Goal: Task Accomplishment & Management: Manage account settings

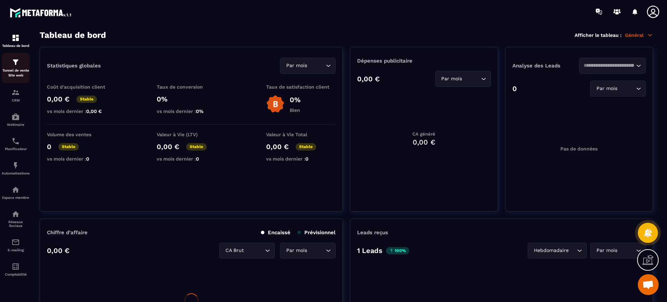
click at [27, 63] on div "Tunnel de vente Site web" at bounding box center [16, 68] width 28 height 20
click at [21, 68] on p "Tunnel de vente Site web" at bounding box center [16, 73] width 28 height 10
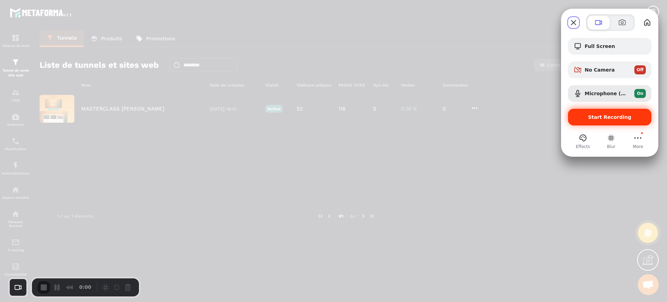
click at [583, 112] on div "Start Recording" at bounding box center [609, 117] width 83 height 17
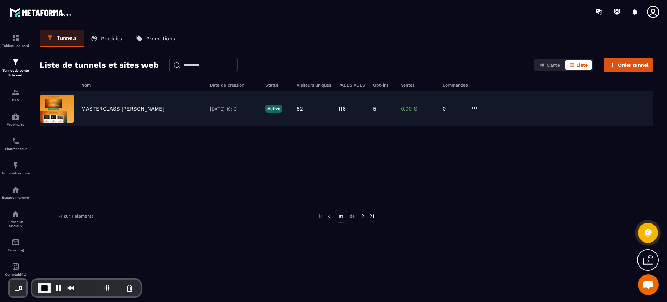
click at [129, 108] on p "MASTERCLASS JM DUPONT" at bounding box center [122, 109] width 83 height 6
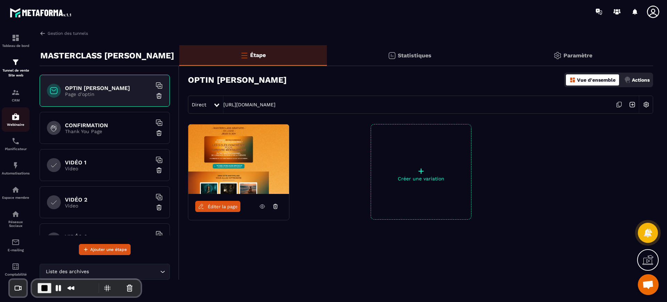
click at [23, 118] on div "Webinaire" at bounding box center [16, 120] width 28 height 14
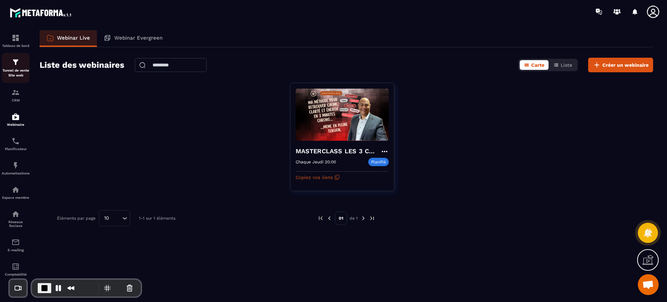
click at [18, 68] on p "Tunnel de vente Site web" at bounding box center [16, 73] width 28 height 10
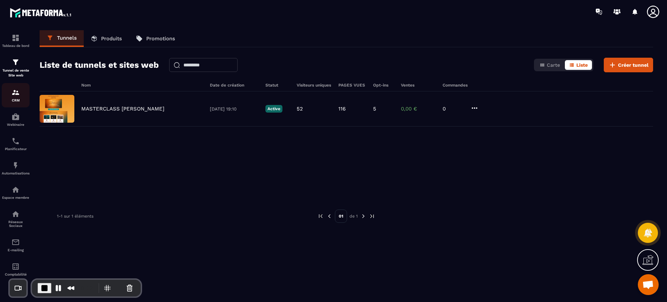
click at [11, 97] on div "CRM" at bounding box center [16, 95] width 28 height 14
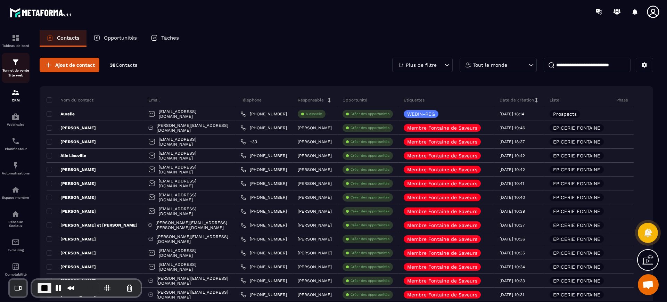
click at [20, 73] on p "Tunnel de vente Site web" at bounding box center [16, 73] width 28 height 10
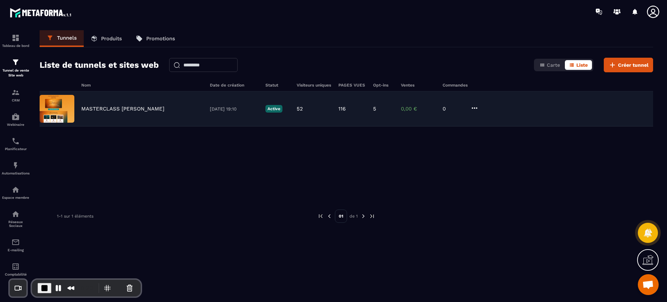
click at [127, 112] on p "MASTERCLASS JM DUPONT" at bounding box center [122, 109] width 83 height 6
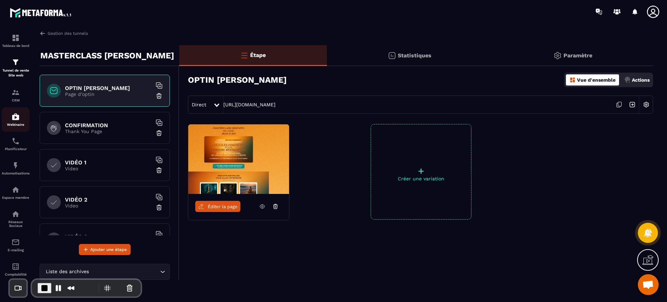
click at [18, 117] on img at bounding box center [15, 117] width 8 height 8
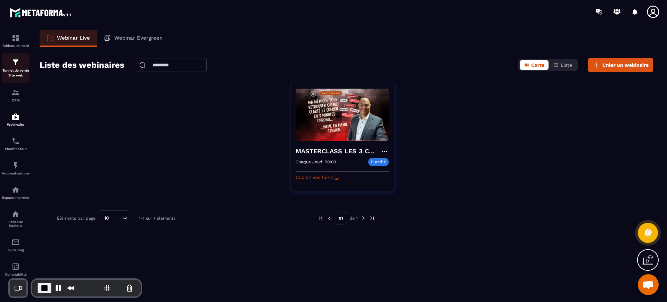
click at [18, 67] on div "Tunnel de vente Site web" at bounding box center [16, 68] width 28 height 20
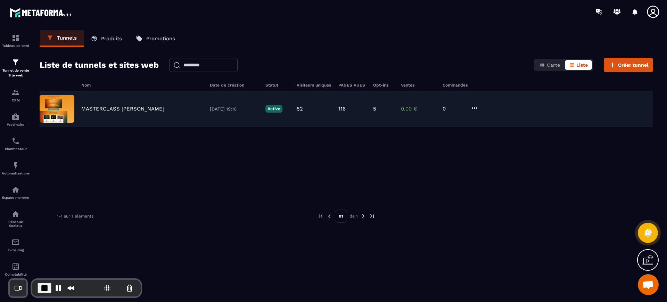
click at [108, 111] on p "MASTERCLASS JM DUPONT" at bounding box center [122, 109] width 83 height 6
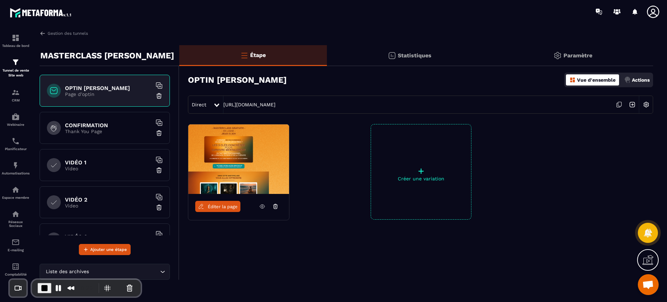
click at [639, 79] on p "Actions" at bounding box center [641, 80] width 18 height 6
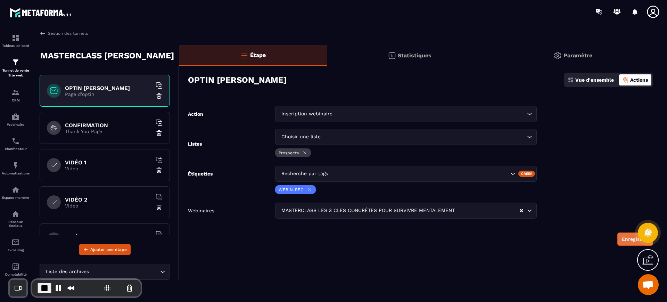
click at [624, 242] on button "Enregistrer" at bounding box center [635, 238] width 36 height 13
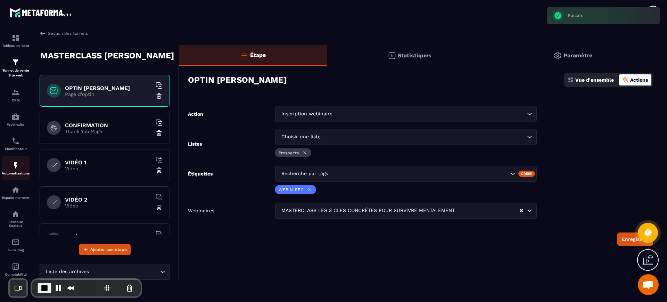
click at [13, 167] on img at bounding box center [15, 165] width 8 height 8
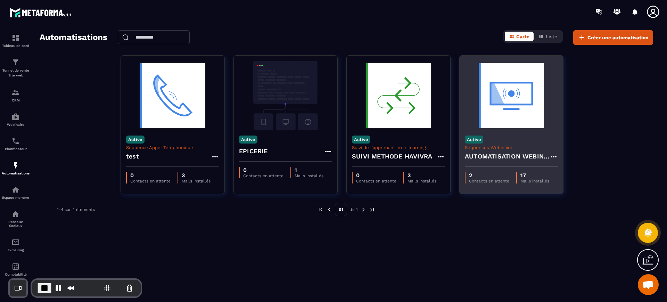
click at [539, 160] on h4 "AUTOMATISATION WEBINAIRE" at bounding box center [507, 156] width 85 height 10
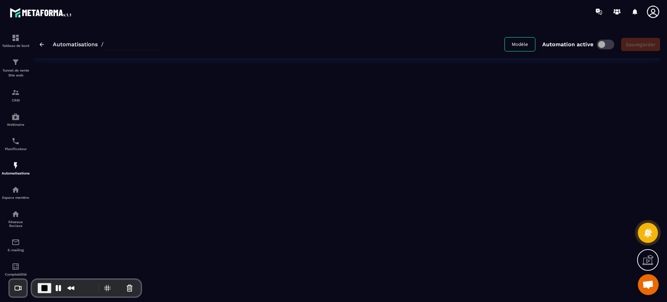
type input "**********"
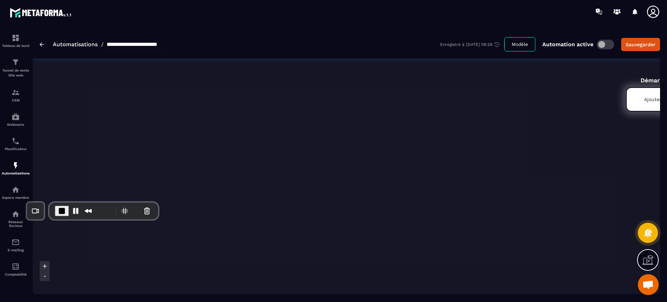
drag, startPoint x: 99, startPoint y: 281, endPoint x: 116, endPoint y: 201, distance: 81.2
click at [116, 205] on div "0:52" at bounding box center [104, 210] width 98 height 11
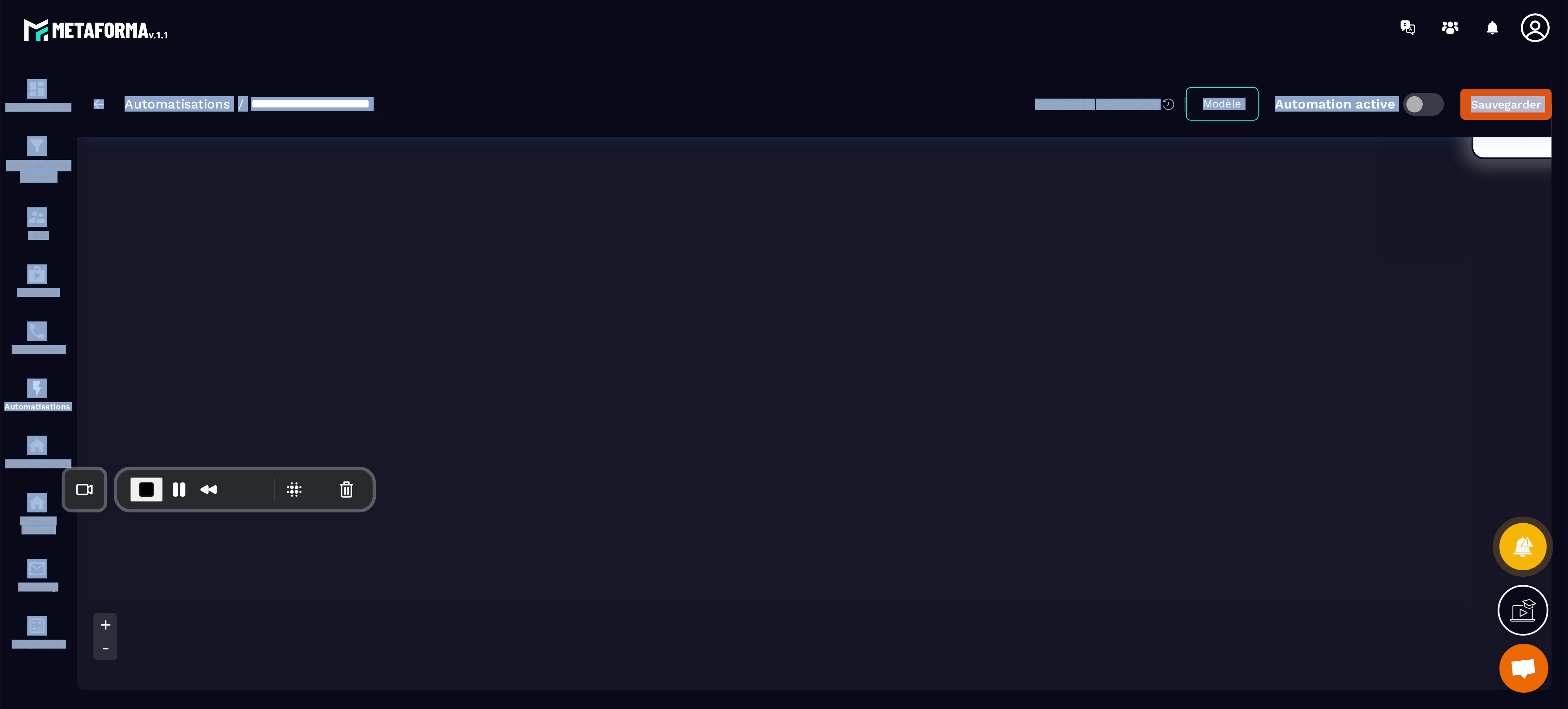
scroll to position [68, 0]
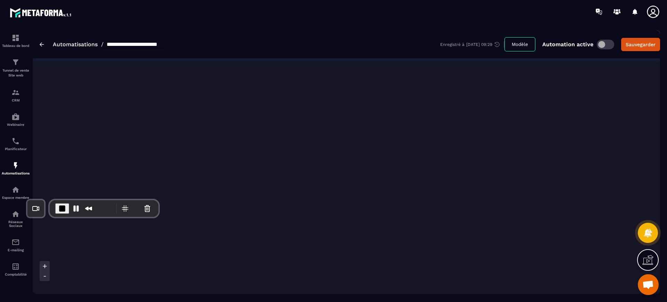
click at [46, 275] on icon at bounding box center [44, 276] width 7 height 7
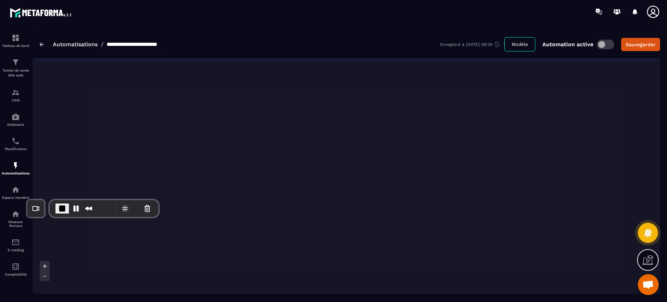
click at [46, 275] on icon at bounding box center [44, 276] width 7 height 7
click at [47, 263] on icon at bounding box center [44, 266] width 7 height 7
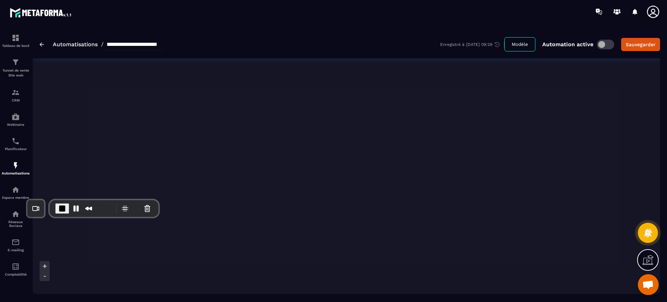
click at [47, 263] on icon at bounding box center [44, 266] width 7 height 7
drag, startPoint x: 568, startPoint y: 295, endPoint x: 609, endPoint y: 295, distance: 41.3
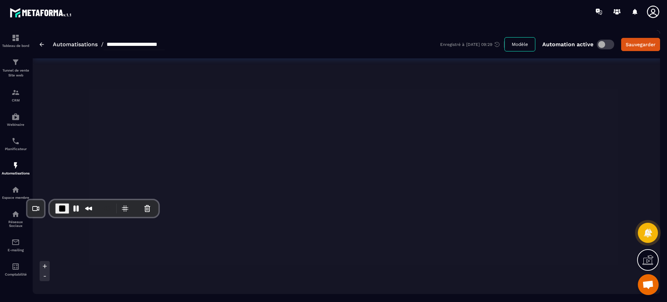
click at [609, 295] on section "**********" at bounding box center [333, 162] width 667 height 279
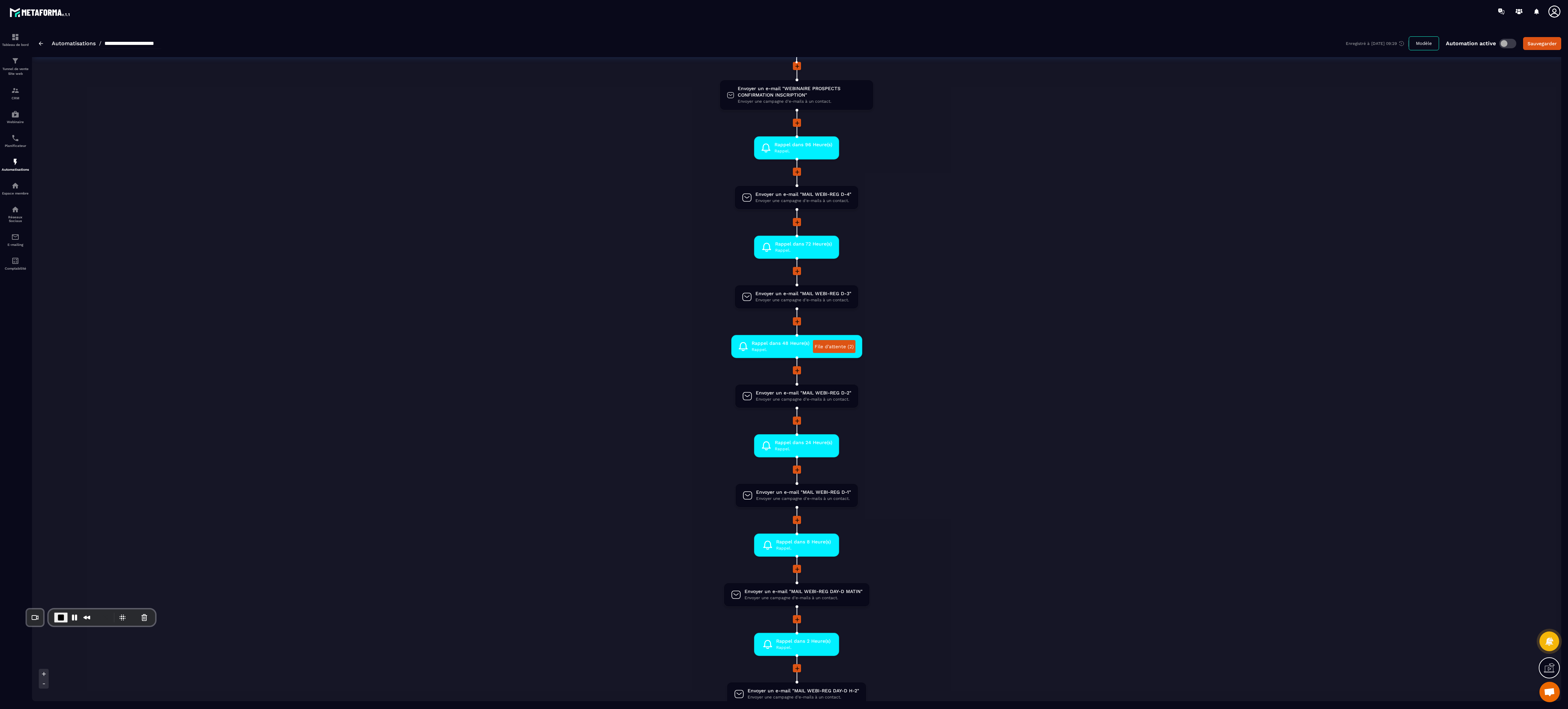
drag, startPoint x: 627, startPoint y: 1, endPoint x: 1048, endPoint y: 354, distance: 549.4
click at [653, 296] on li "Rappel dans 48 Heure(s) Rappel. File d'attente (2) drag-arrow" at bounding box center [796, 351] width 1529 height 31
drag, startPoint x: 1130, startPoint y: 321, endPoint x: 1124, endPoint y: 365, distance: 44.4
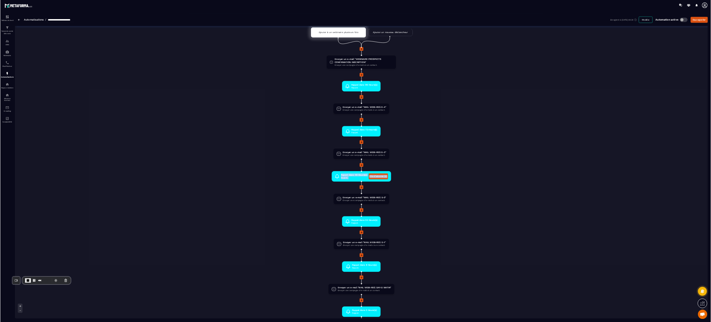
scroll to position [0, 0]
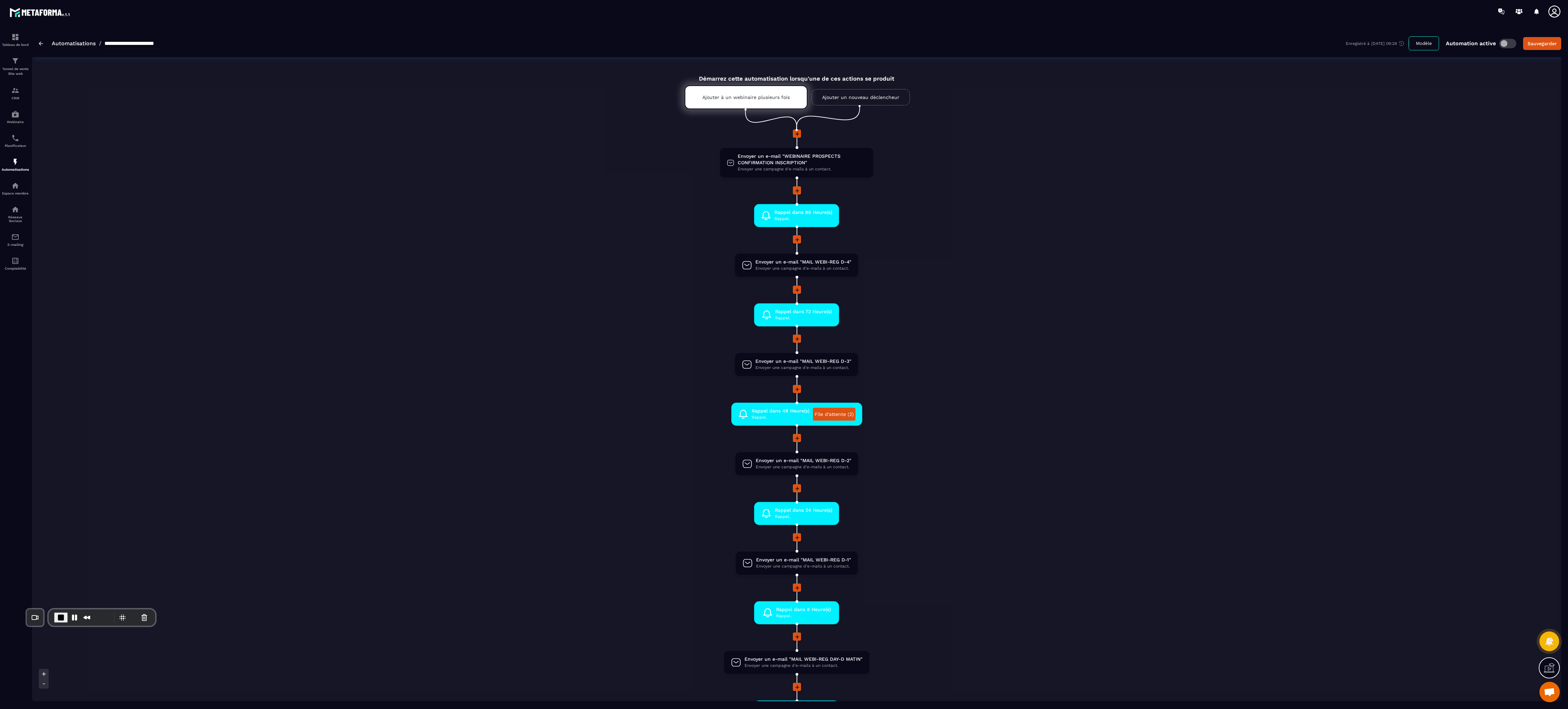
click at [653, 296] on li "Rappel dans 72 Heure(s) Rappel. drag-arrow" at bounding box center [796, 319] width 1529 height 31
click at [653, 97] on p "Ajouter à un webinaire plusieurs fois" at bounding box center [745, 98] width 87 height 6
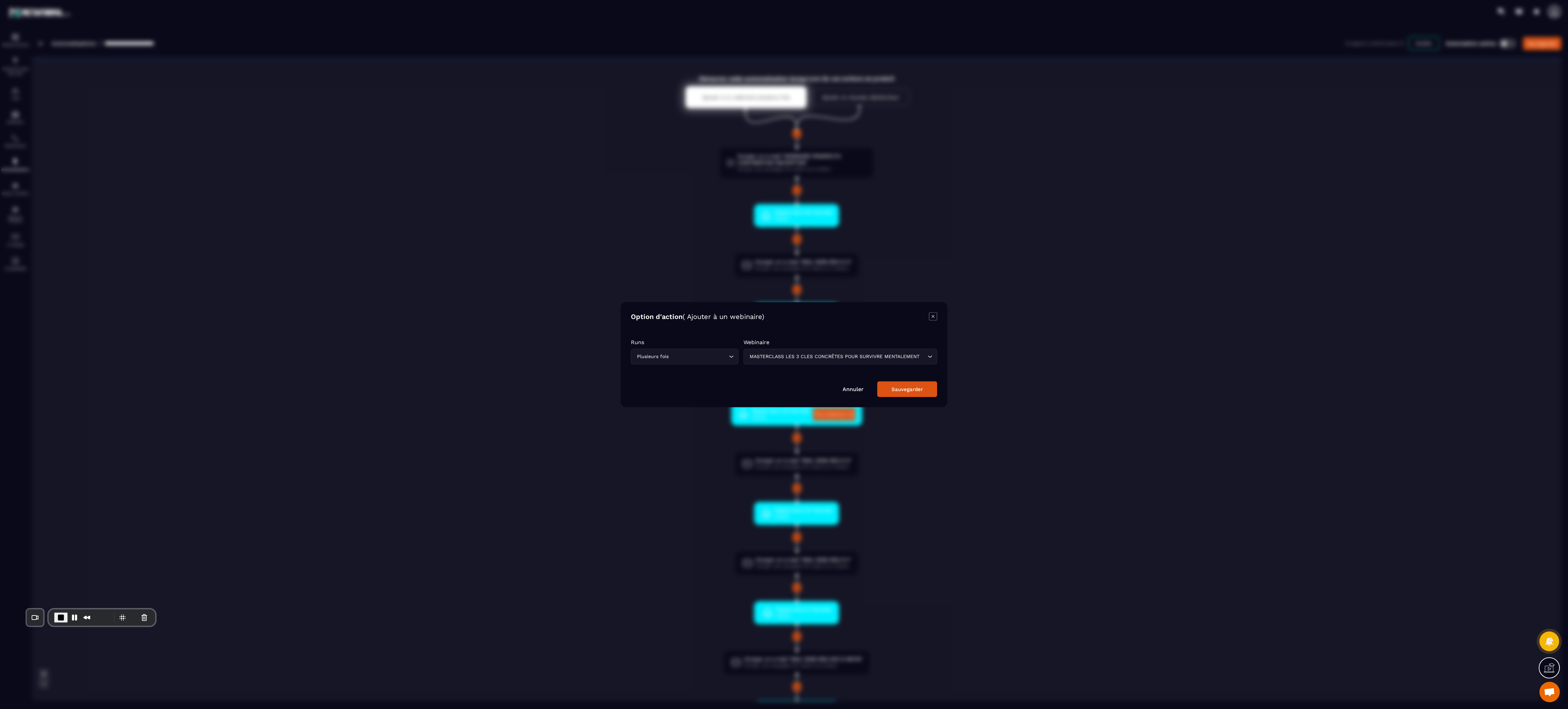
click at [653, 296] on button "Sauvegarder" at bounding box center [907, 389] width 60 height 16
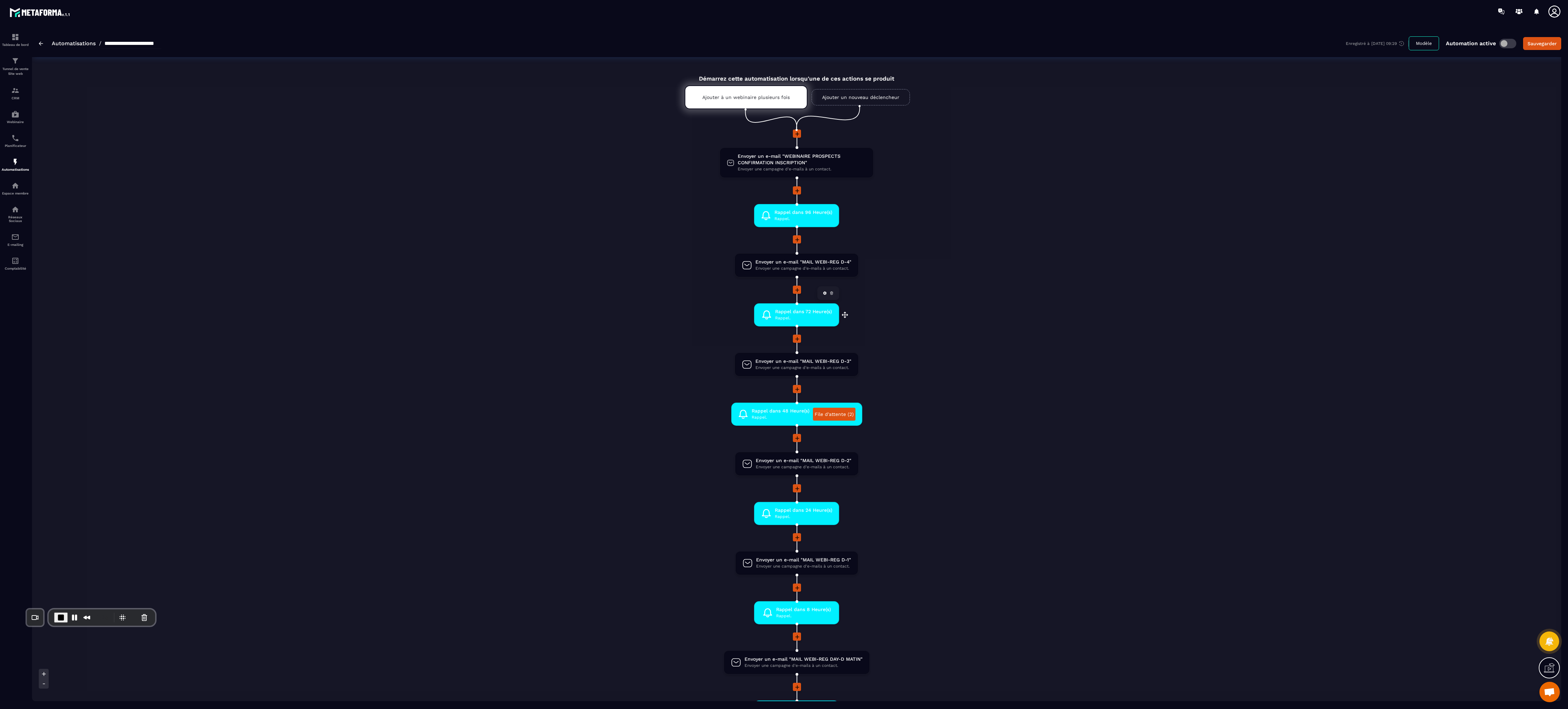
click at [653, 296] on span "Rappel." at bounding box center [803, 318] width 57 height 7
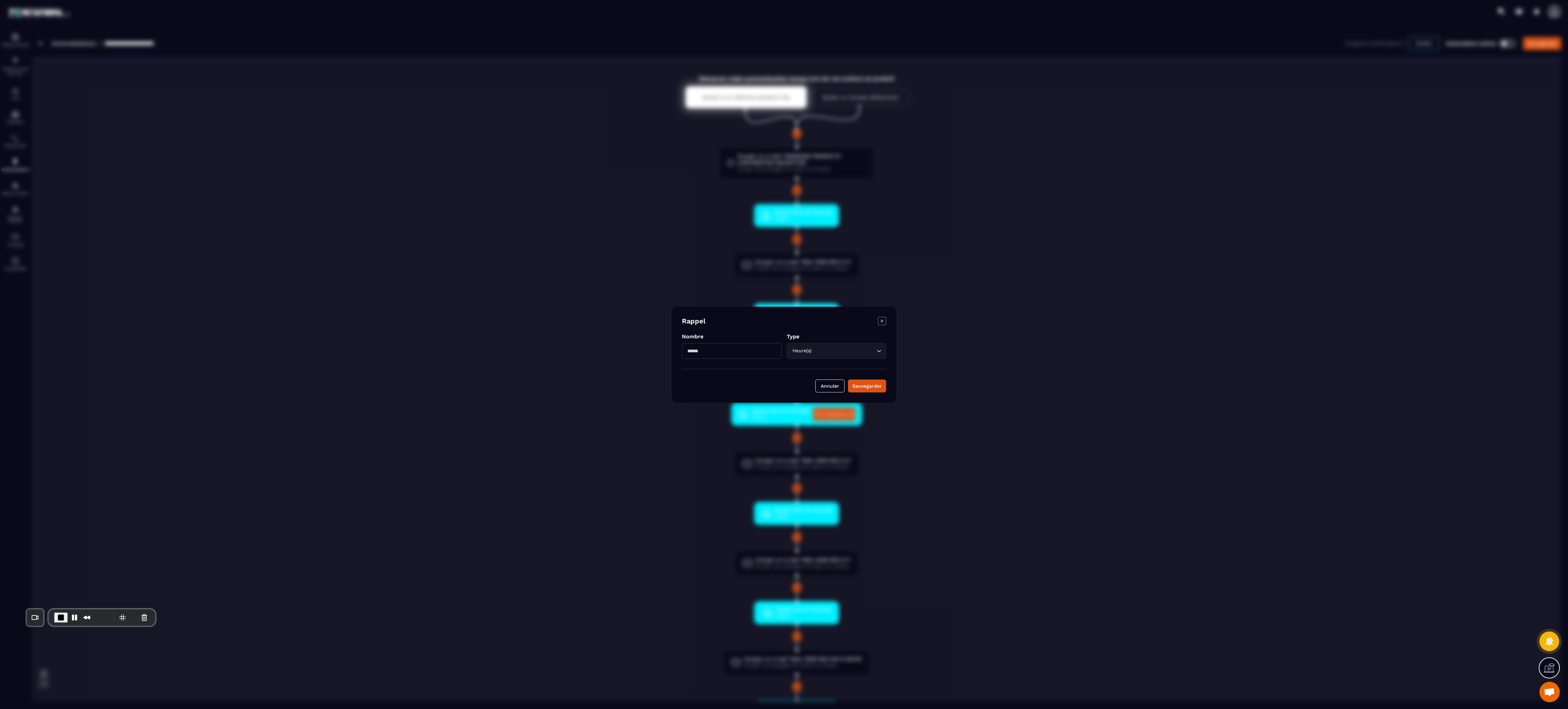
click at [653, 296] on icon "Modal window" at bounding box center [881, 321] width 8 height 8
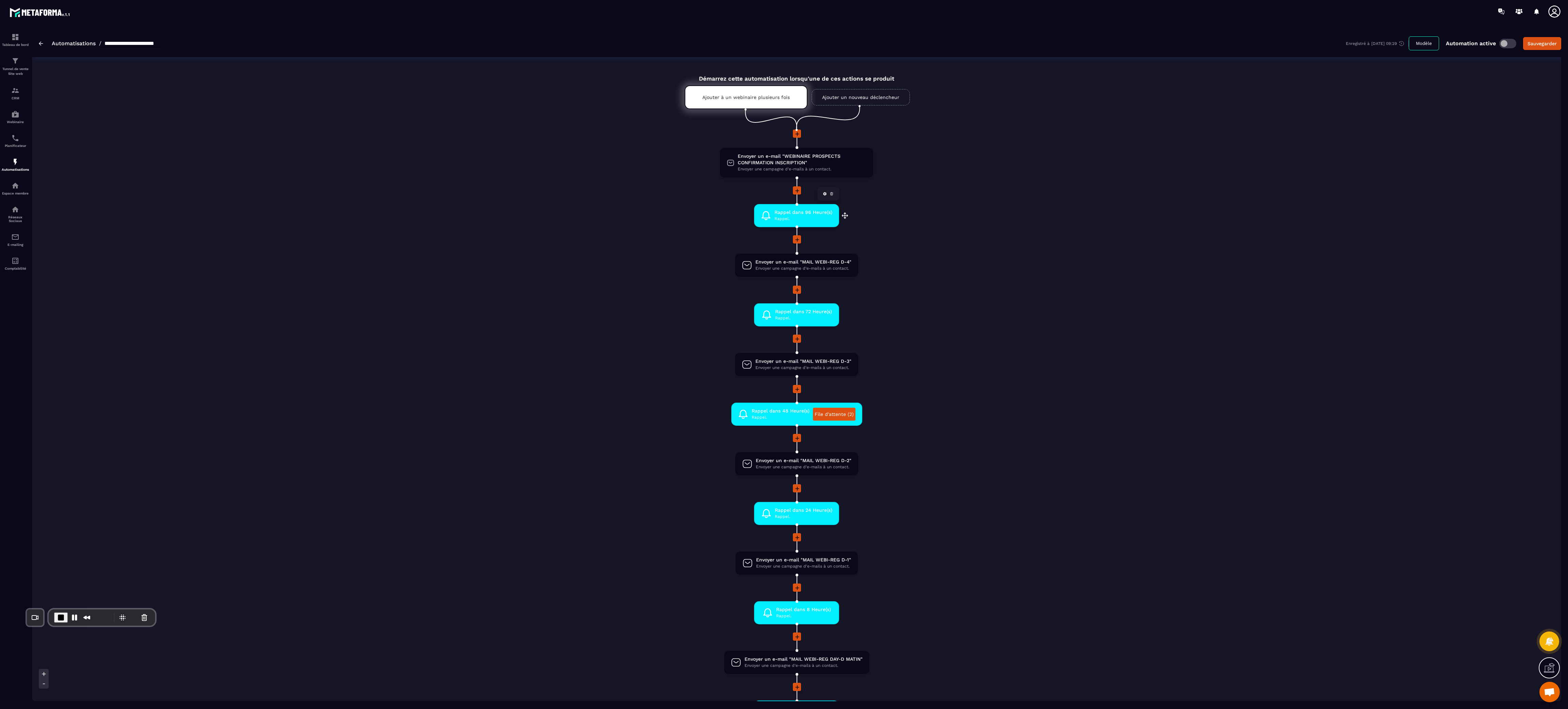
click at [653, 213] on span "Rappel dans 96 Heure(s)" at bounding box center [803, 213] width 58 height 7
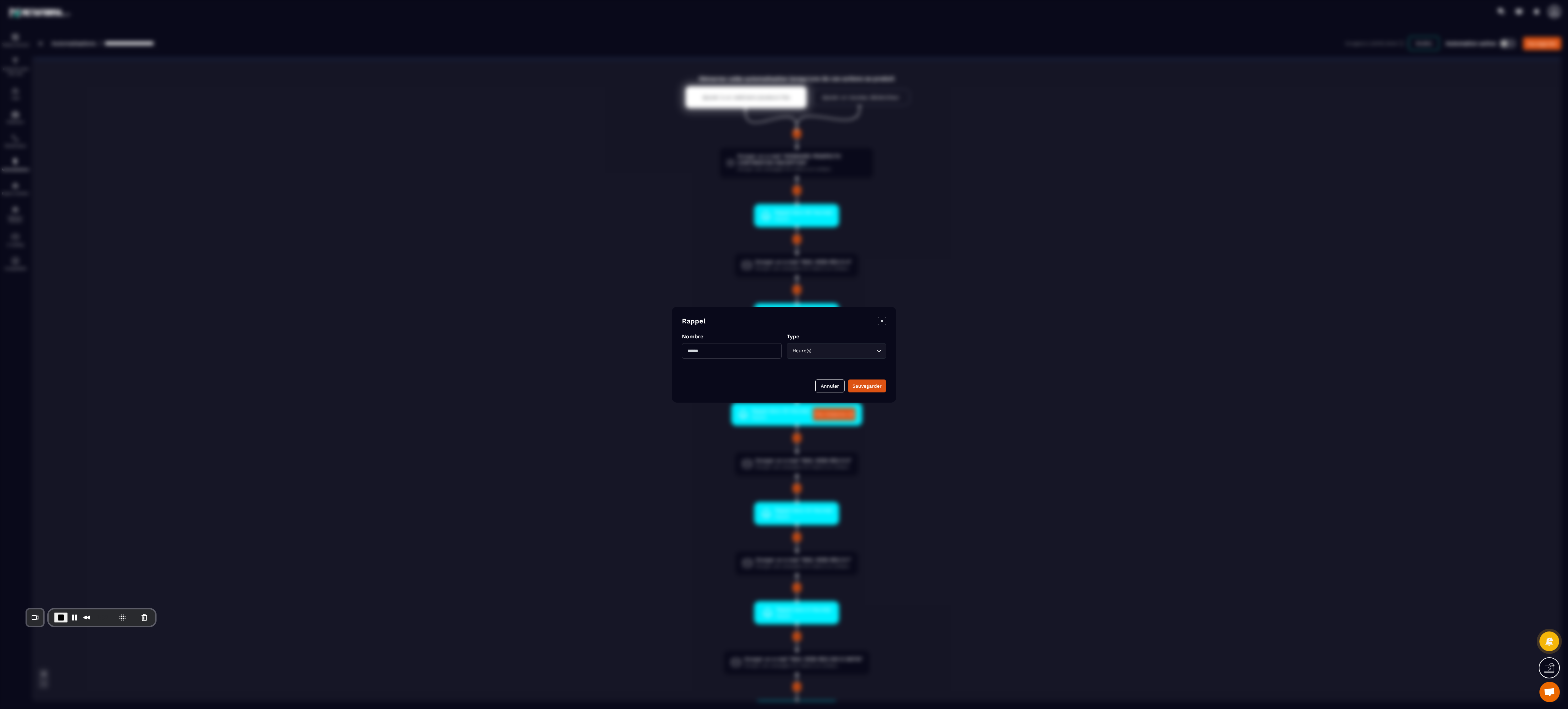
click at [653, 296] on icon "Modal window" at bounding box center [881, 320] width 3 height 3
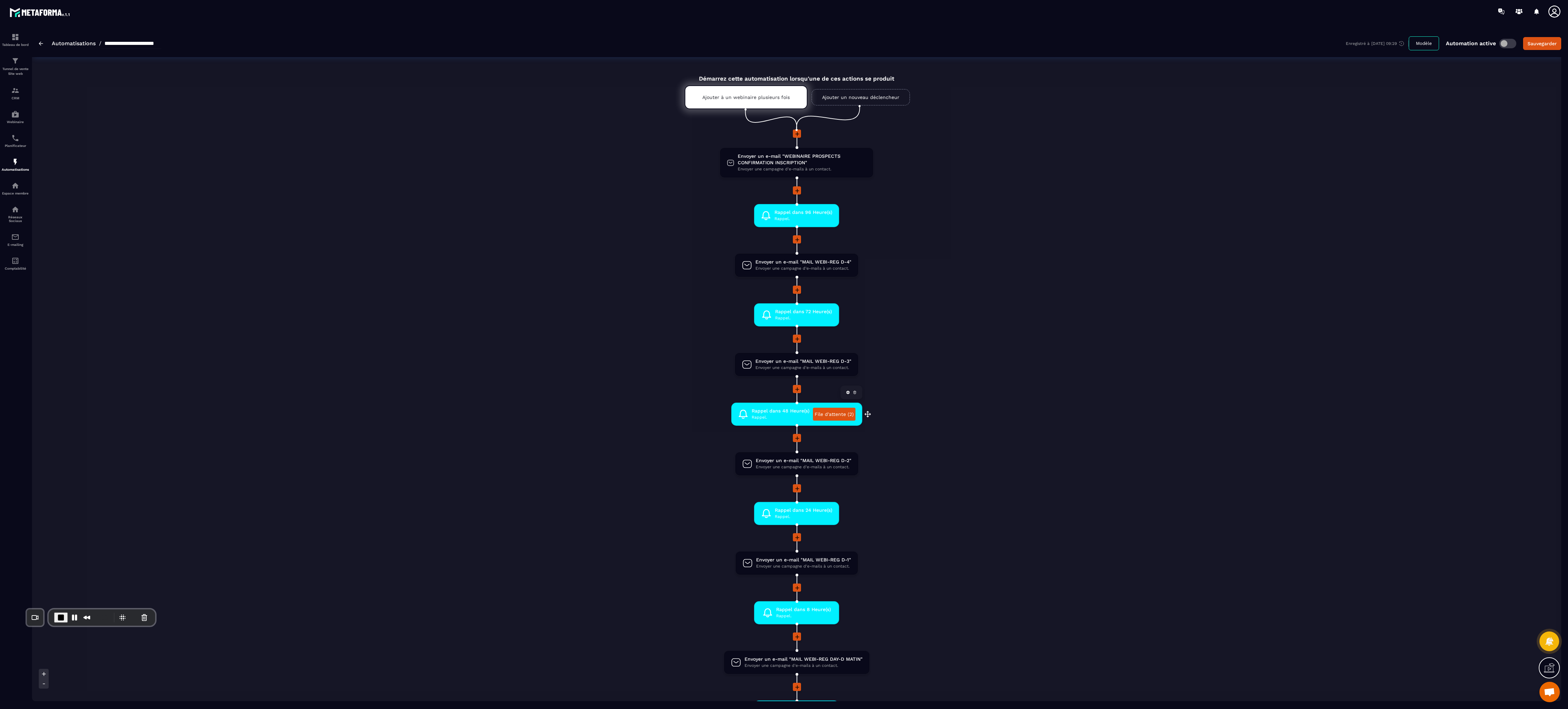
click at [653, 296] on link "File d'attente (2)" at bounding box center [833, 414] width 42 height 13
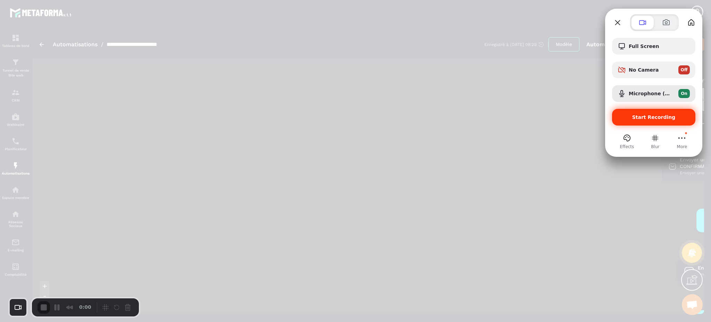
click at [655, 116] on span "Start Recording" at bounding box center [654, 117] width 43 height 6
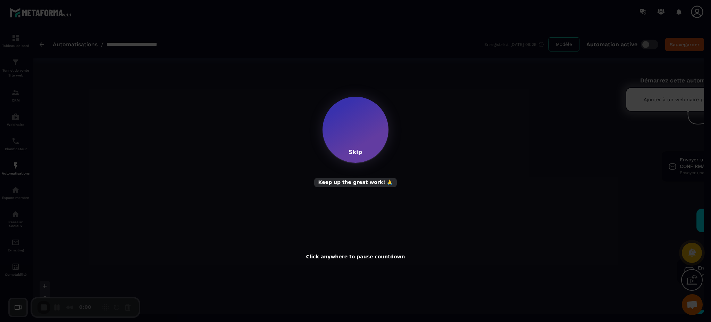
scroll to position [249, 0]
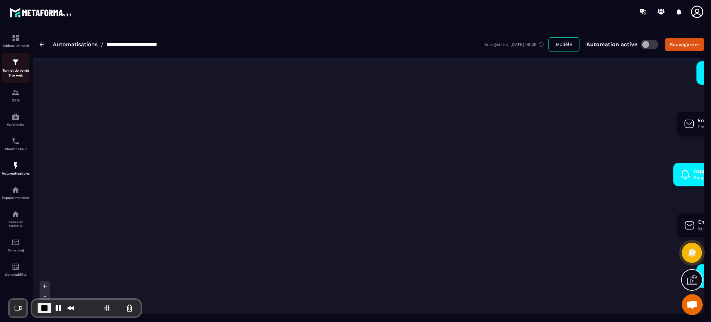
click at [19, 74] on p "Tunnel de vente Site web" at bounding box center [16, 73] width 28 height 10
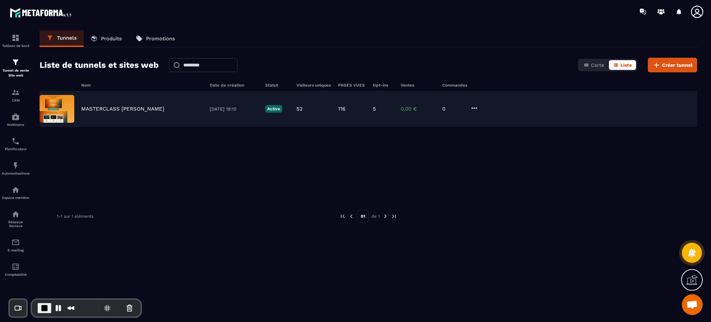
click at [140, 106] on p "MASTERCLASS JM DUPONT" at bounding box center [122, 109] width 83 height 6
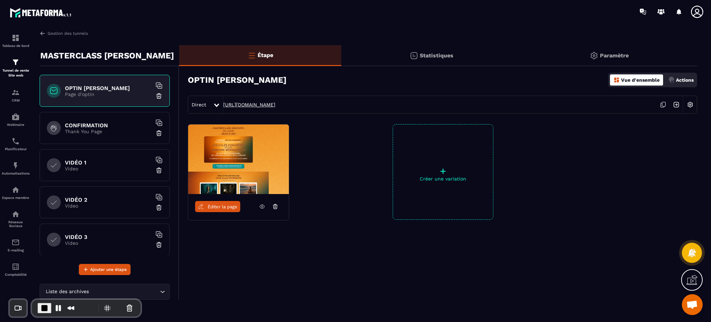
click at [275, 102] on link "https://www.havivra.fr/inscription-masterclass-jmdupont" at bounding box center [249, 105] width 52 height 6
click at [18, 125] on p "Webinaire" at bounding box center [16, 125] width 28 height 4
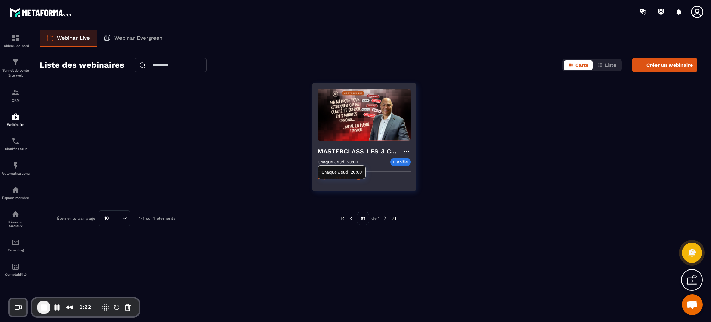
click at [364, 158] on div "Chaque Jeudi 20:00 Planifié" at bounding box center [364, 162] width 93 height 8
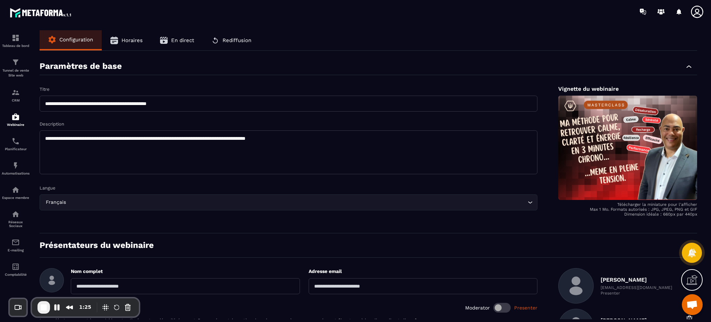
click at [172, 40] on span "En direct" at bounding box center [182, 40] width 23 height 6
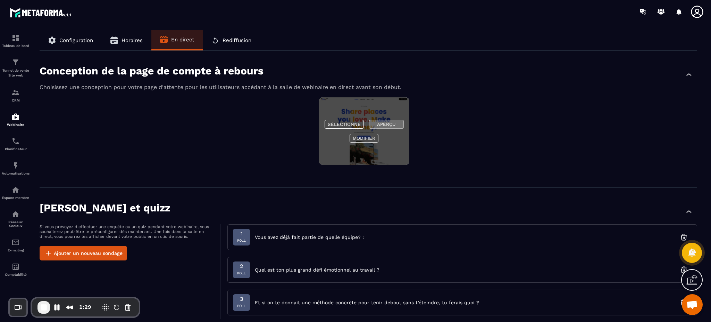
click at [392, 127] on button "Aperçu" at bounding box center [386, 124] width 35 height 9
click at [393, 120] on button "Aperçu" at bounding box center [386, 124] width 35 height 9
click at [389, 122] on button "Aperçu" at bounding box center [386, 124] width 35 height 9
click at [354, 121] on button "Sélectionné" at bounding box center [344, 124] width 39 height 9
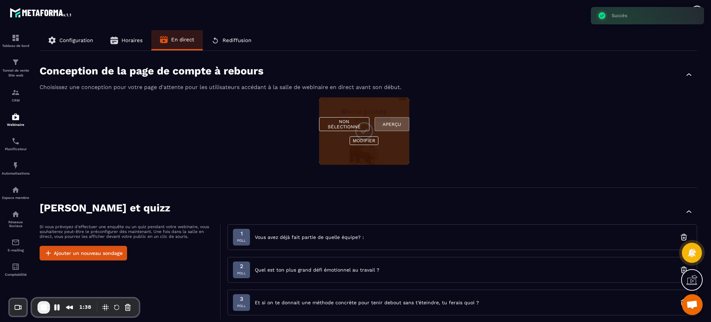
click at [399, 125] on button "Aperçu" at bounding box center [392, 124] width 35 height 14
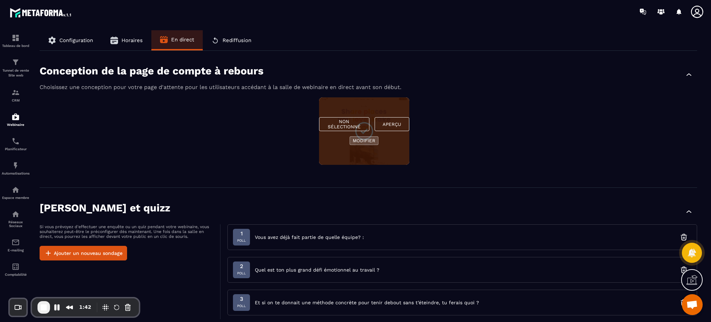
click at [365, 139] on button "Modifier" at bounding box center [364, 140] width 29 height 9
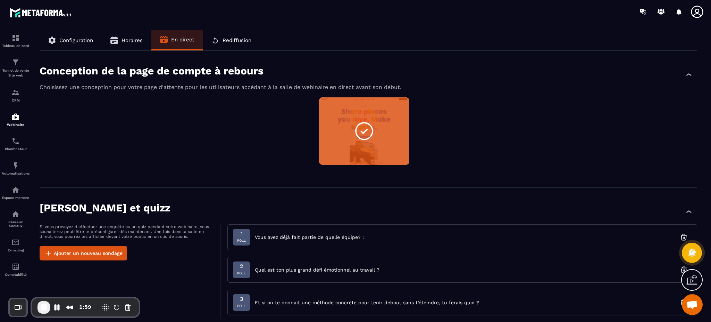
click at [503, 157] on div "Non sélectionné Aperçu Modifier" at bounding box center [369, 135] width 658 height 76
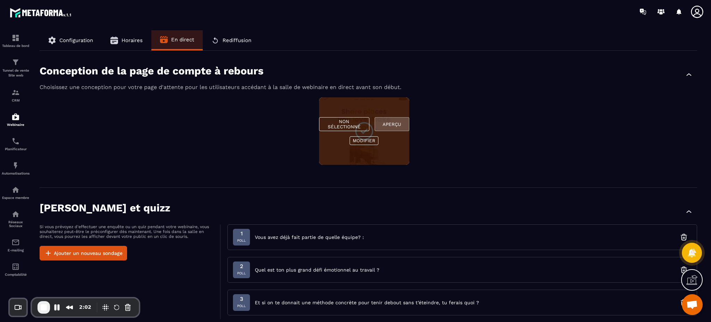
click at [397, 122] on button "Aperçu" at bounding box center [392, 124] width 35 height 14
click at [370, 139] on button "Modifier" at bounding box center [364, 140] width 29 height 9
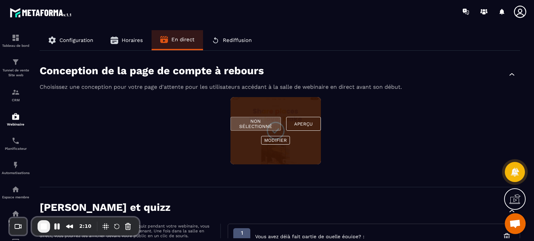
drag, startPoint x: 674, startPoint y: 5, endPoint x: 264, endPoint y: 122, distance: 426.0
click at [264, 122] on div "Non sélectionné Aperçu Modifier" at bounding box center [275, 130] width 90 height 67
click at [308, 125] on button "Aperçu" at bounding box center [303, 124] width 35 height 14
click at [268, 140] on button "Modifier" at bounding box center [275, 140] width 29 height 9
